Goal: Navigation & Orientation: Find specific page/section

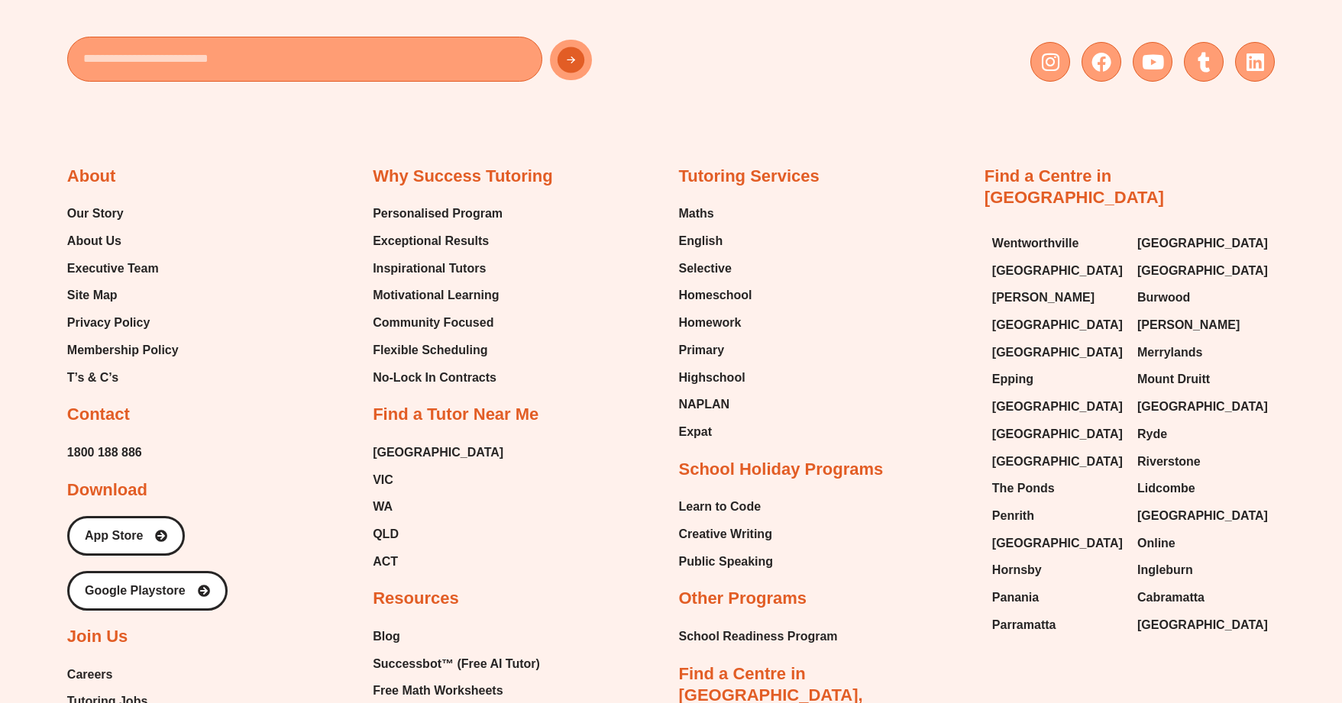
scroll to position [6285, 0]
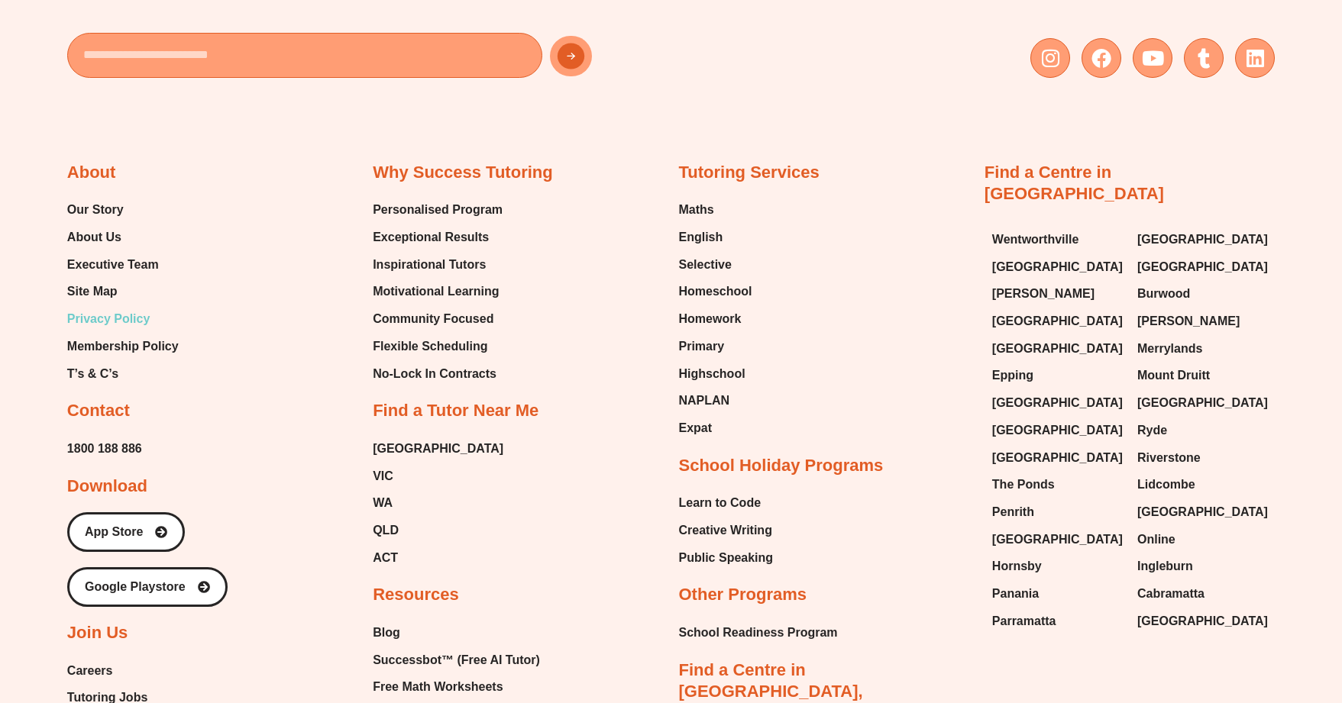
click at [118, 331] on span "Privacy Policy" at bounding box center [108, 319] width 83 height 23
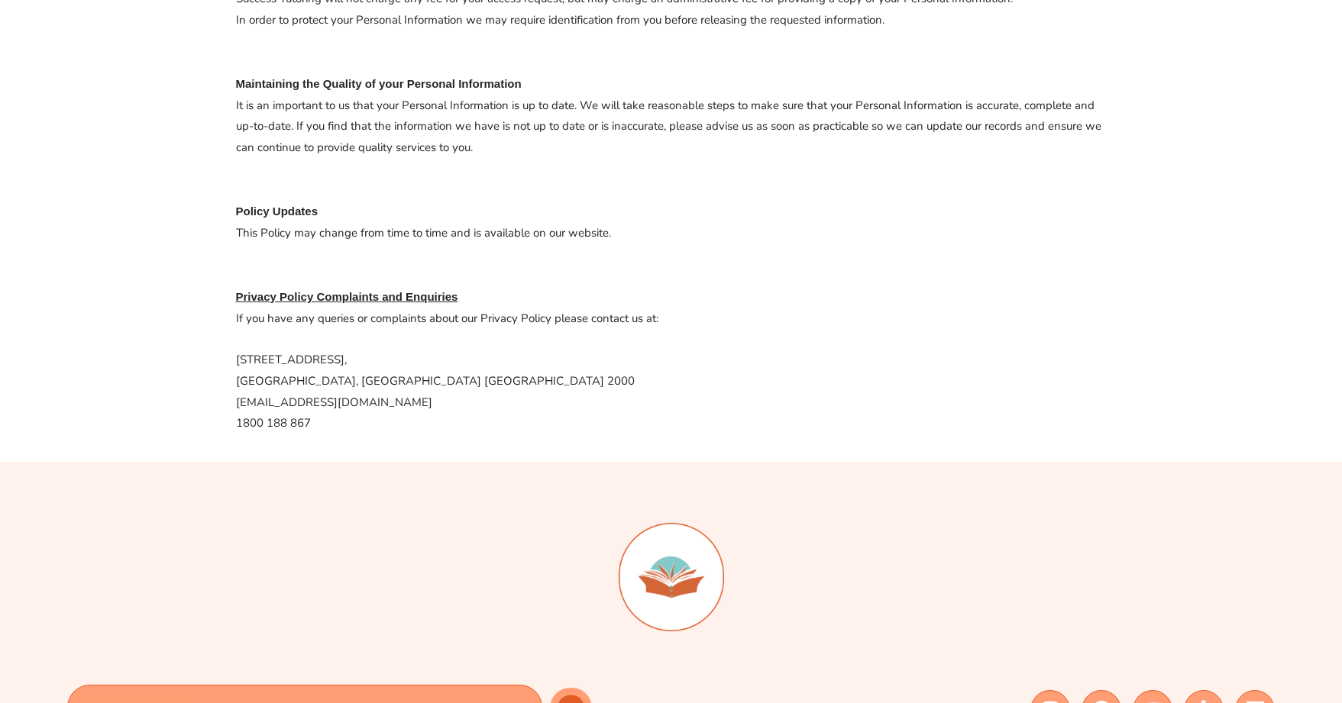
scroll to position [1510, 0]
